Goal: Find specific page/section: Find specific page/section

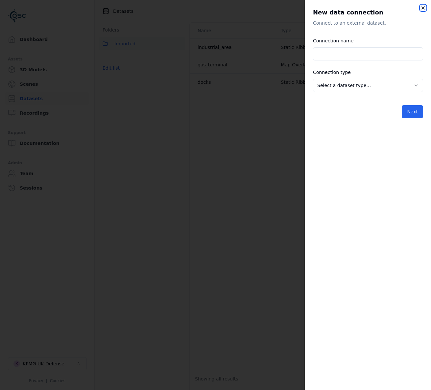
click at [420, 6] on icon "button" at bounding box center [422, 7] width 5 height 5
